Goal: Transaction & Acquisition: Purchase product/service

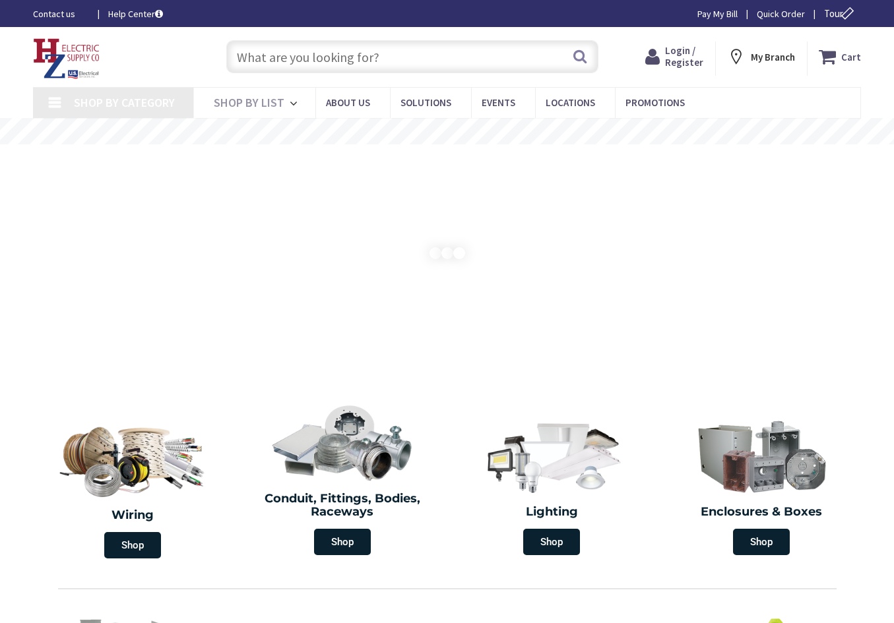
click at [310, 54] on input "text" at bounding box center [412, 56] width 372 height 33
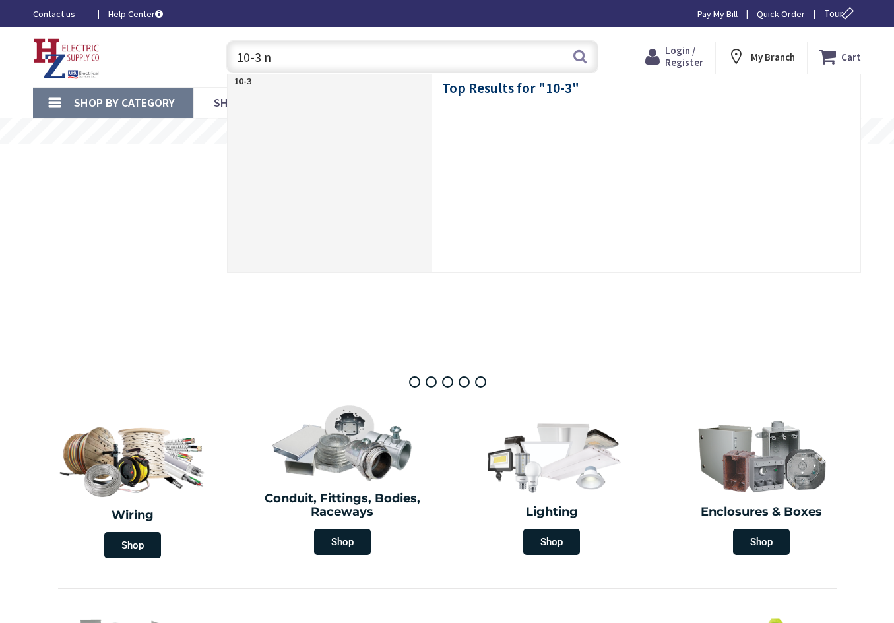
type input "10-3 nm"
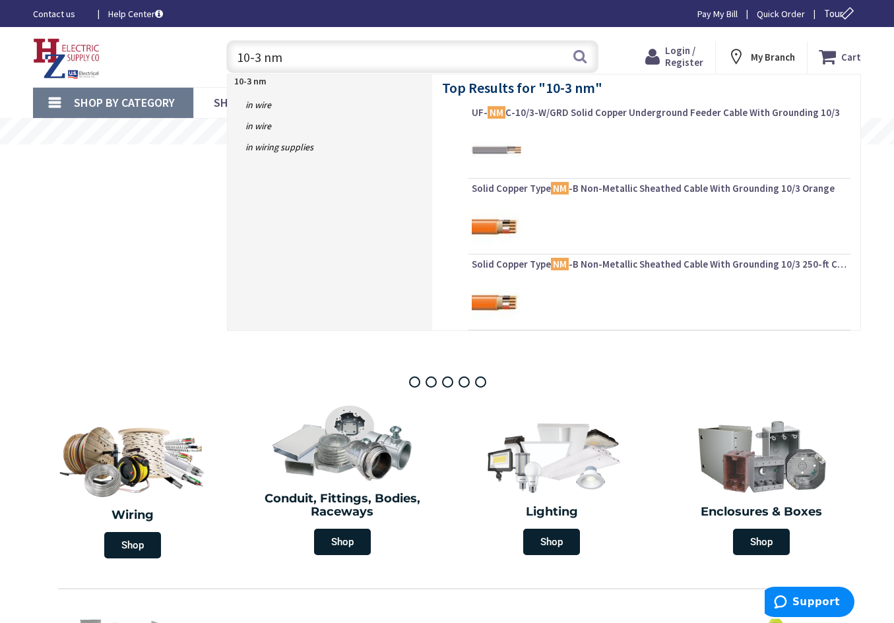
type input "[GEOGRAPHIC_DATA], [STREET_ADDRESS][PERSON_NAME]"
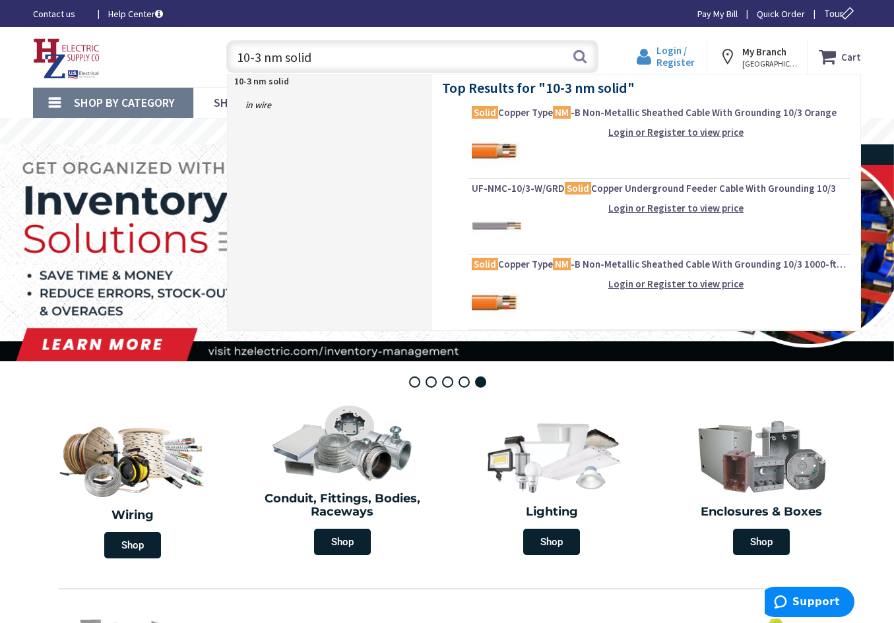
type input "10-3 nm solid"
click at [676, 52] on span "Login / Register" at bounding box center [675, 56] width 38 height 24
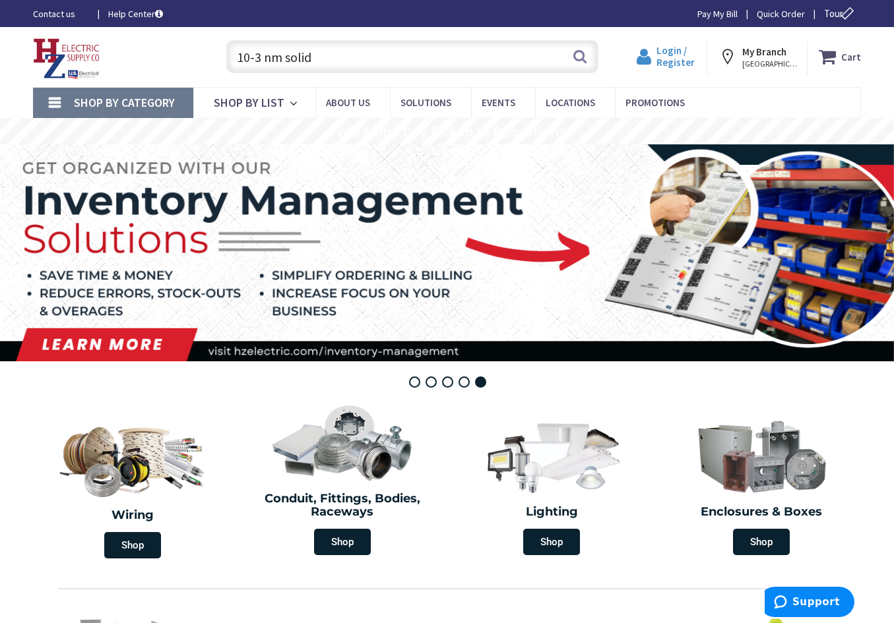
click at [676, 52] on span "Login / Register" at bounding box center [675, 56] width 38 height 24
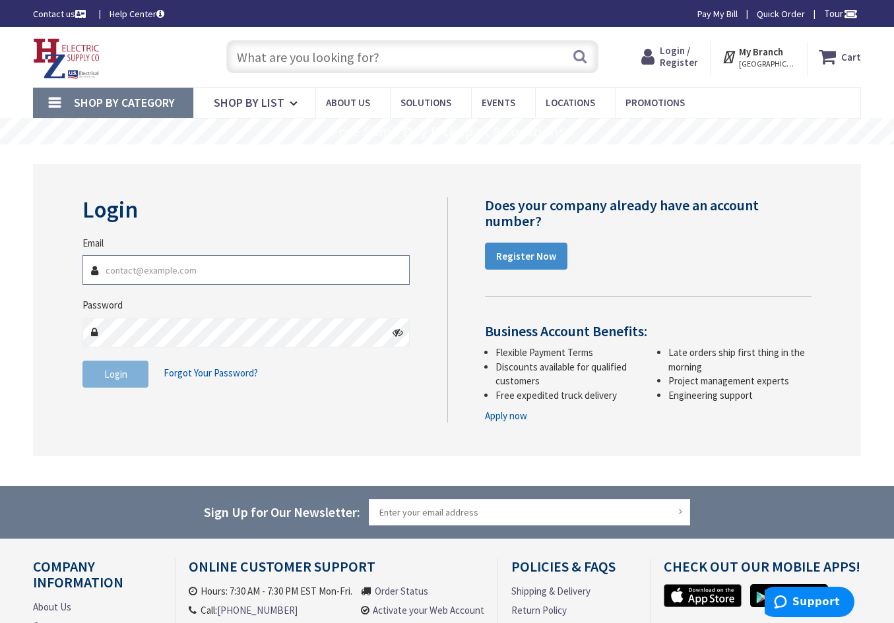
type input "[EMAIL_ADDRESS][DOMAIN_NAME]"
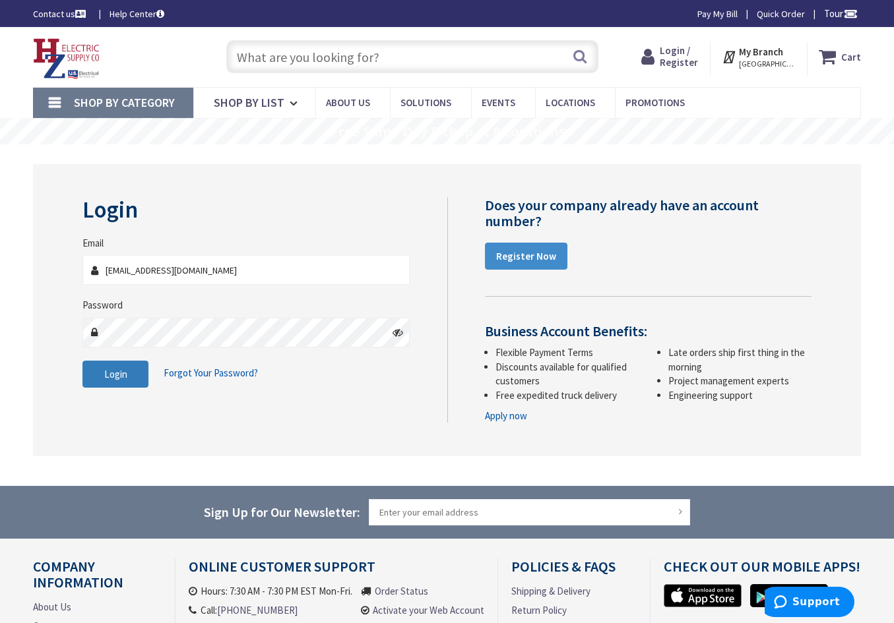
click at [113, 373] on span "Login" at bounding box center [115, 374] width 23 height 13
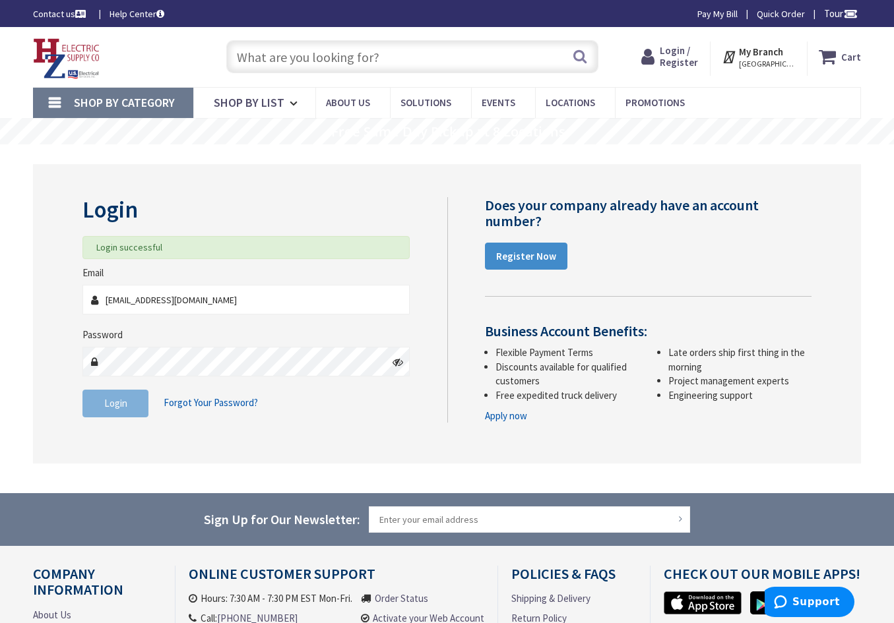
click at [436, 61] on input "text" at bounding box center [412, 56] width 372 height 33
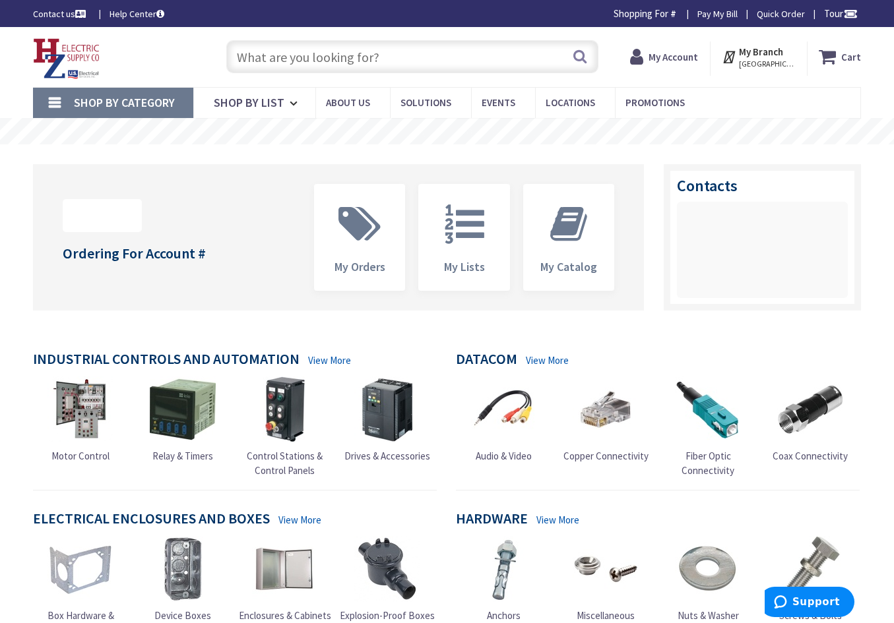
click at [388, 54] on input "text" at bounding box center [412, 56] width 372 height 33
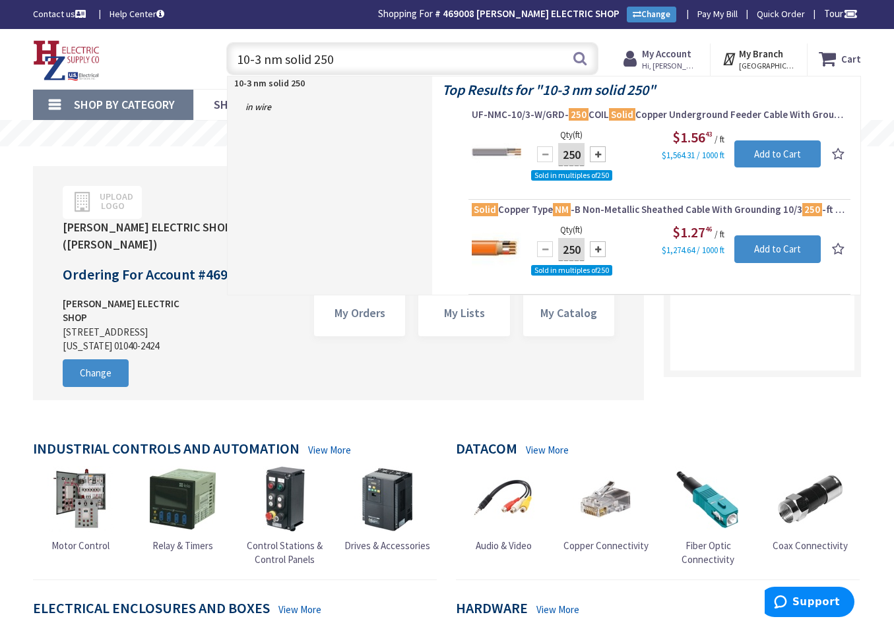
drag, startPoint x: 337, startPoint y: 59, endPoint x: 155, endPoint y: 59, distance: 182.0
click at [156, 59] on div "Toggle Nav 10-3 nm solid 250 10-3 nm solid 250 Search Cart My Cart Close" at bounding box center [446, 59] width 847 height 44
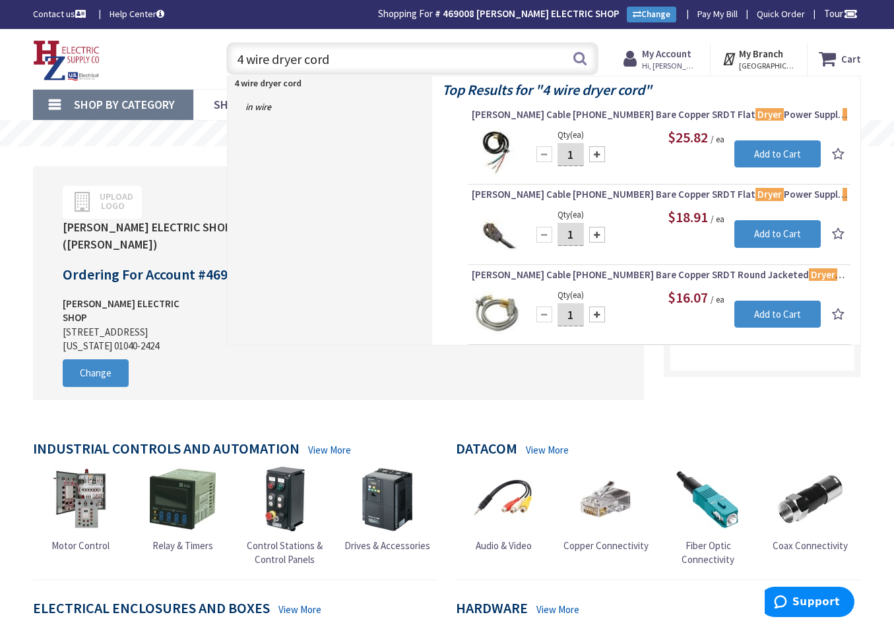
drag, startPoint x: 329, startPoint y: 53, endPoint x: 148, endPoint y: 58, distance: 181.4
click at [148, 58] on div "Toggle Nav 4 wire dryer cord 4 wire dryer cord Search Cart My Cart Close" at bounding box center [446, 59] width 847 height 44
type input "2 gang old"
